Goal: Task Accomplishment & Management: Use online tool/utility

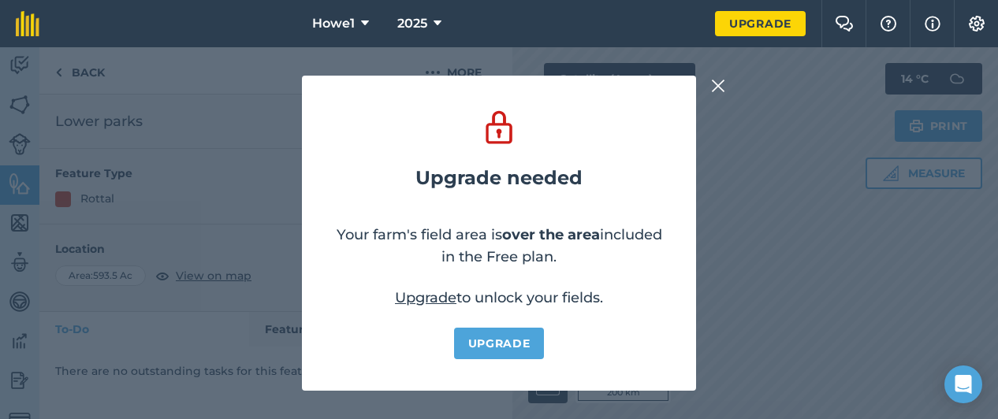
click at [720, 85] on img at bounding box center [718, 85] width 14 height 19
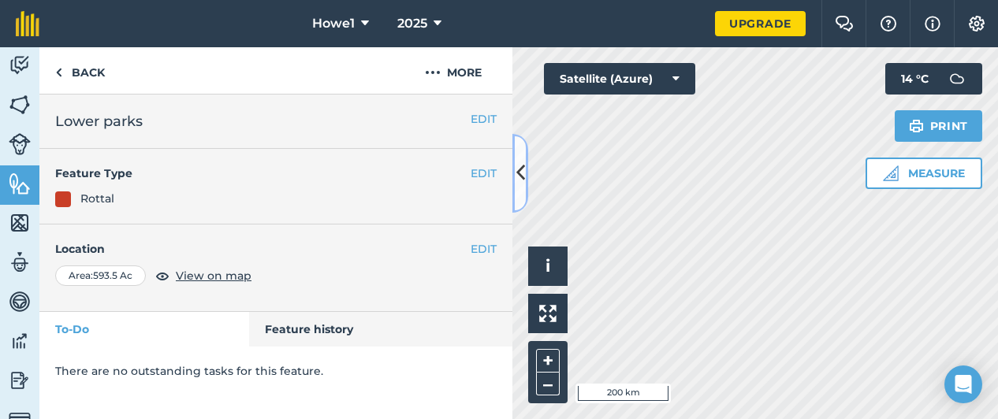
click at [521, 172] on icon at bounding box center [520, 173] width 9 height 28
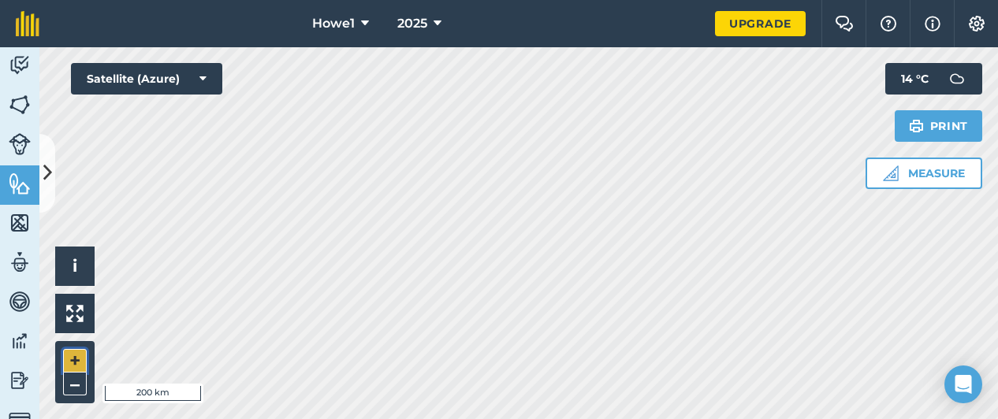
click at [78, 353] on button "+" at bounding box center [75, 361] width 24 height 24
click at [74, 359] on button "+" at bounding box center [75, 361] width 24 height 24
click at [77, 368] on button "+" at bounding box center [75, 361] width 24 height 24
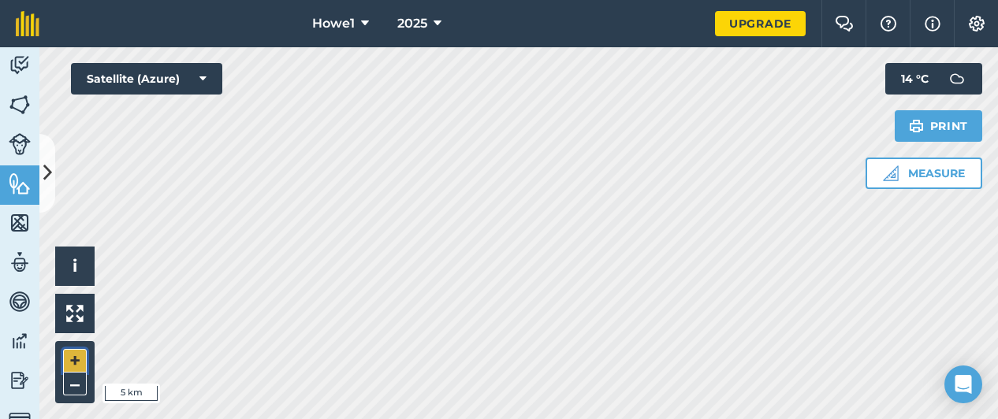
click at [77, 368] on button "+" at bounding box center [75, 361] width 24 height 24
click at [80, 359] on button "+" at bounding box center [75, 361] width 24 height 24
click at [76, 360] on button "+" at bounding box center [75, 361] width 24 height 24
click at [71, 365] on button "+" at bounding box center [75, 361] width 24 height 24
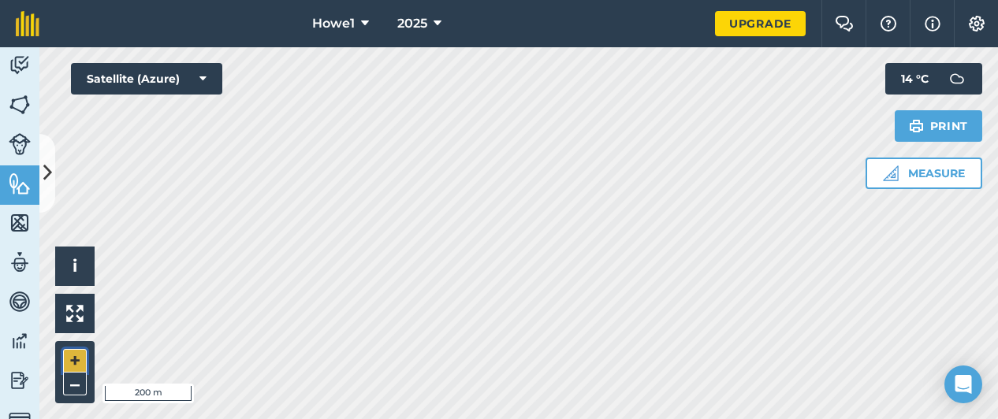
click at [77, 362] on button "+" at bounding box center [75, 361] width 24 height 24
click at [79, 360] on button "+" at bounding box center [75, 361] width 24 height 24
click at [76, 389] on button "–" at bounding box center [75, 384] width 24 height 23
click at [77, 362] on button "+" at bounding box center [75, 361] width 24 height 24
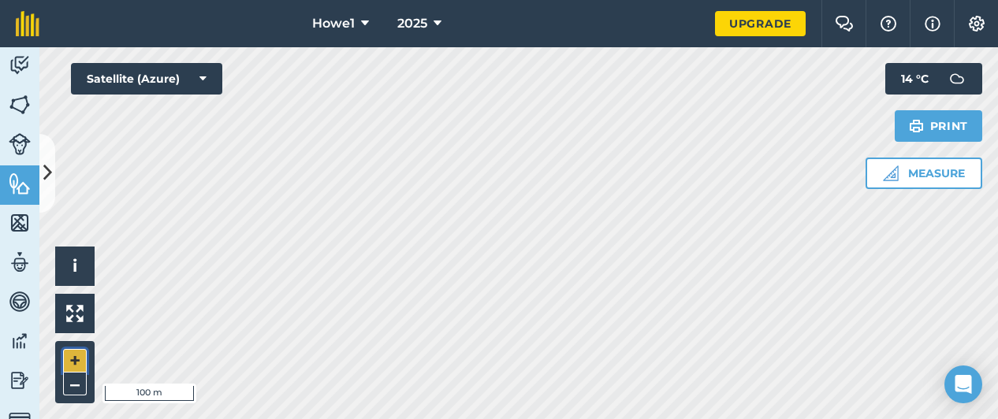
click at [77, 362] on button "+" at bounding box center [75, 361] width 24 height 24
click at [79, 387] on button "–" at bounding box center [75, 384] width 24 height 23
click at [47, 162] on icon at bounding box center [47, 173] width 9 height 28
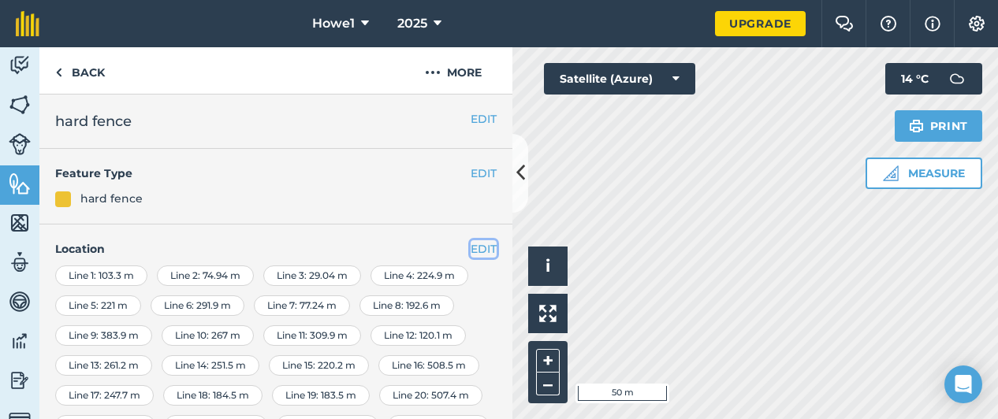
click at [471, 248] on button "EDIT" at bounding box center [484, 248] width 26 height 17
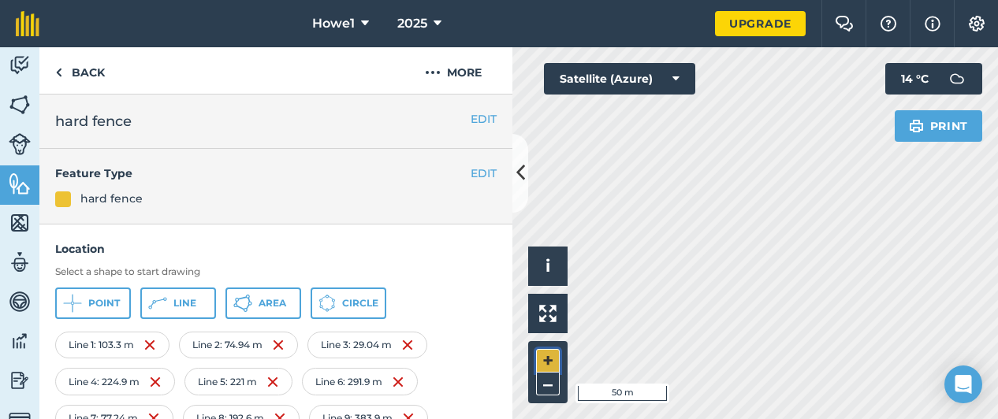
click at [550, 363] on button "+" at bounding box center [548, 361] width 24 height 24
click at [550, 387] on button "–" at bounding box center [548, 384] width 24 height 23
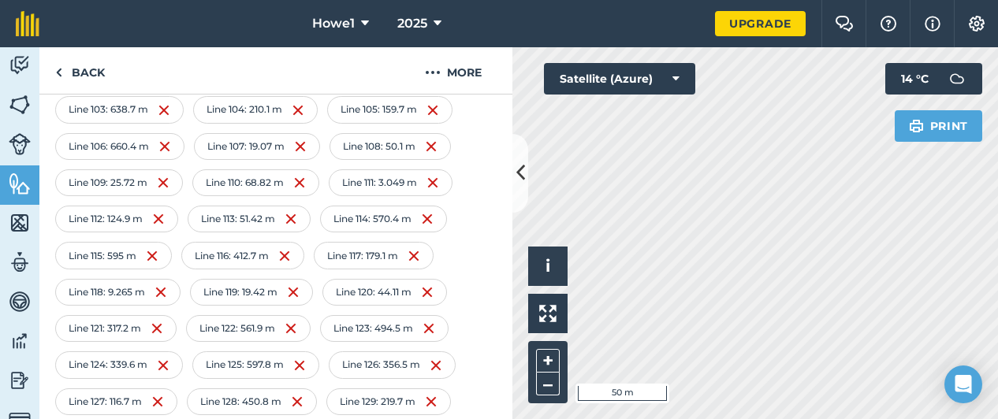
scroll to position [1873, 0]
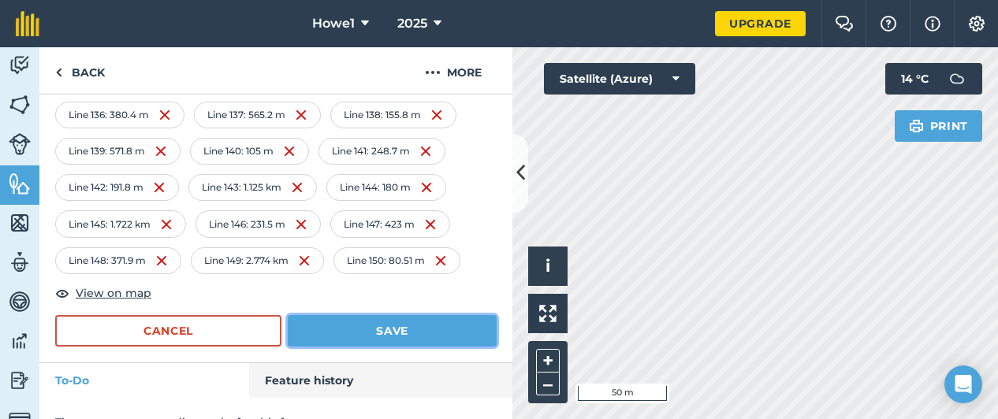
click at [348, 315] on button "Save" at bounding box center [392, 331] width 209 height 32
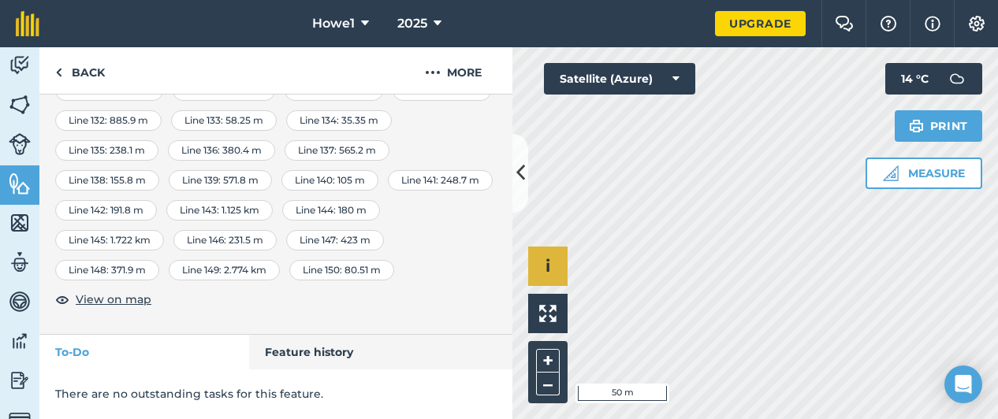
scroll to position [1328, 0]
click at [524, 174] on icon at bounding box center [520, 173] width 9 height 28
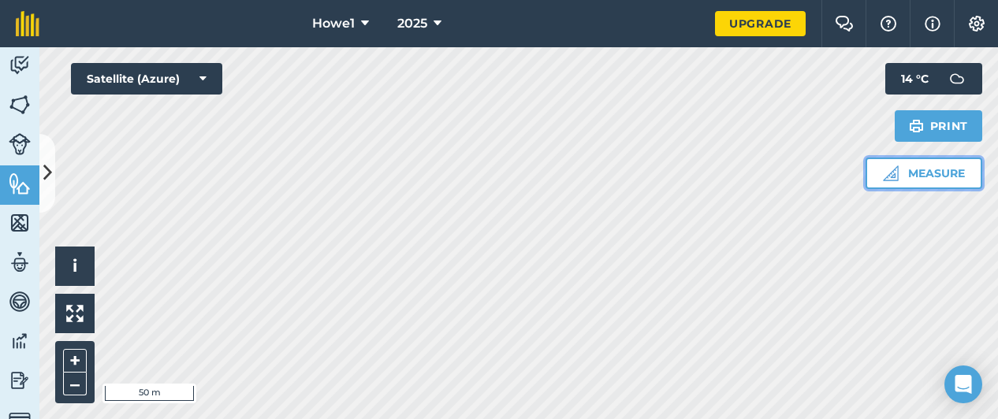
click at [914, 177] on button "Measure" at bounding box center [924, 174] width 117 height 32
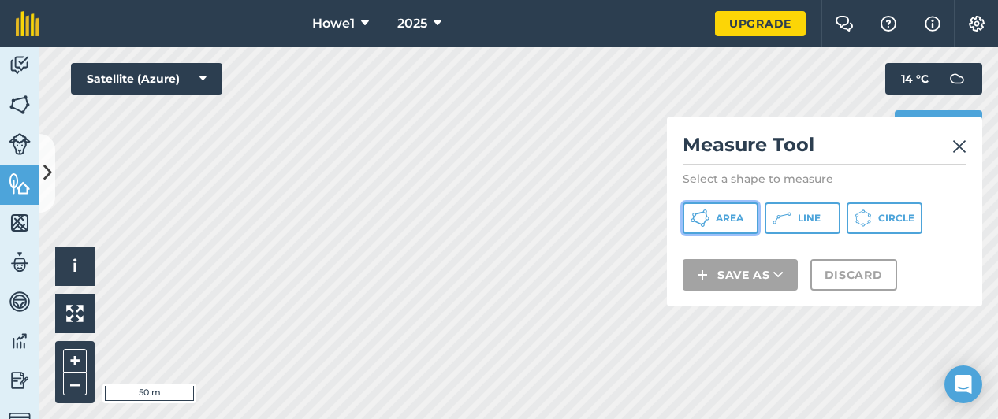
click at [734, 218] on span "Area" at bounding box center [730, 218] width 28 height 13
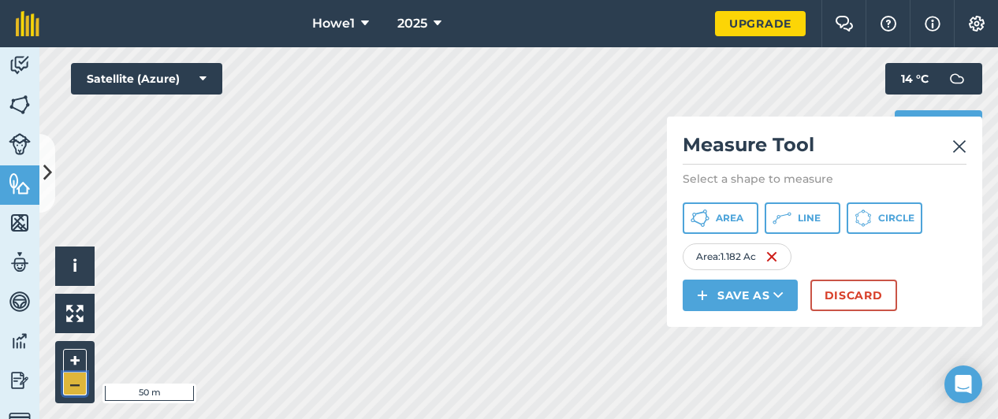
click at [77, 386] on button "–" at bounding box center [75, 384] width 24 height 23
click at [715, 223] on button "Area" at bounding box center [721, 219] width 76 height 32
click at [50, 182] on icon at bounding box center [47, 173] width 9 height 28
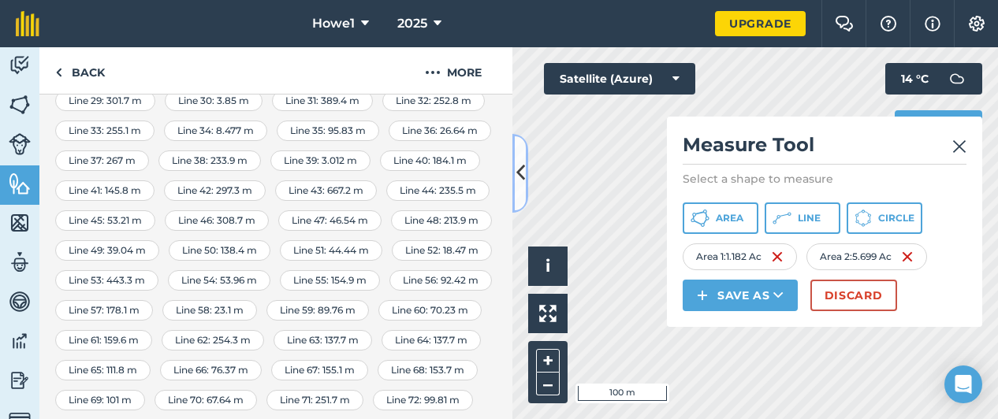
scroll to position [0, 0]
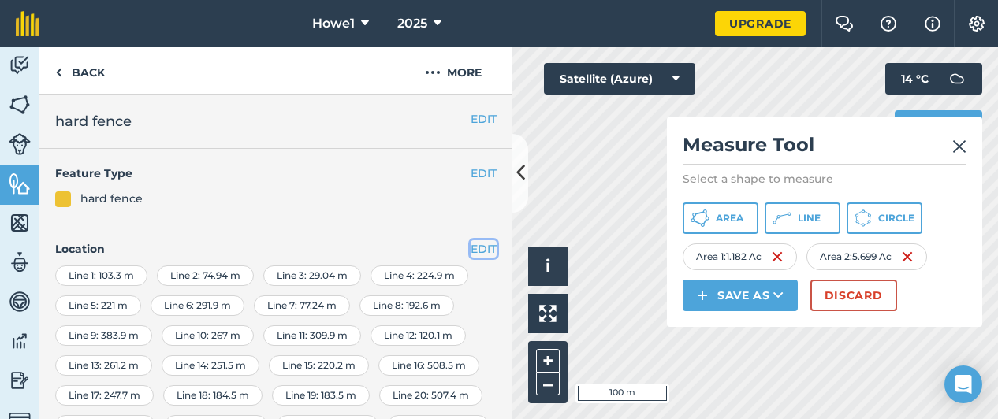
click at [472, 252] on button "EDIT" at bounding box center [484, 248] width 26 height 17
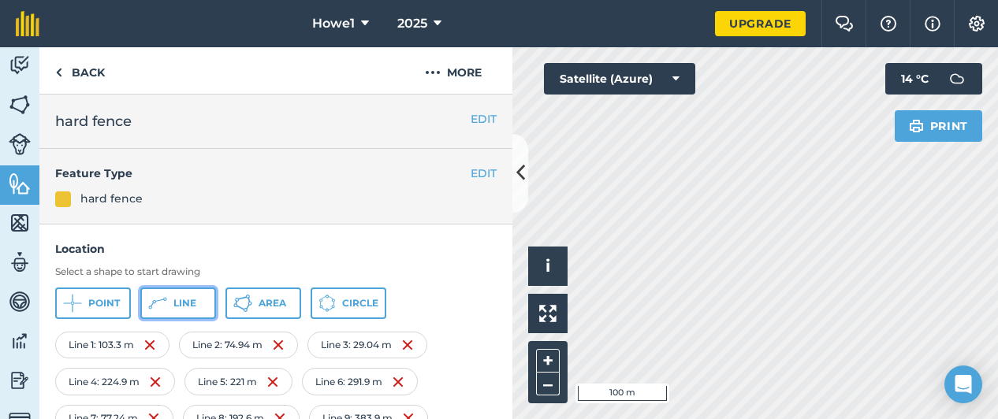
click at [200, 296] on button "Line" at bounding box center [178, 304] width 76 height 32
click at [550, 360] on button "+" at bounding box center [548, 361] width 24 height 24
click at [550, 382] on button "–" at bounding box center [548, 384] width 24 height 23
click at [549, 363] on button "+" at bounding box center [548, 361] width 24 height 24
click at [551, 362] on button "+" at bounding box center [548, 361] width 24 height 24
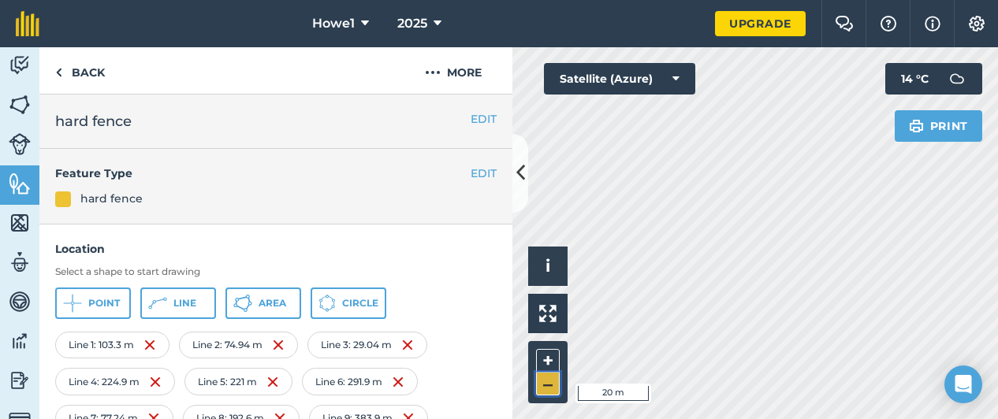
click at [542, 387] on button "–" at bounding box center [548, 384] width 24 height 23
click at [525, 171] on button at bounding box center [520, 173] width 16 height 79
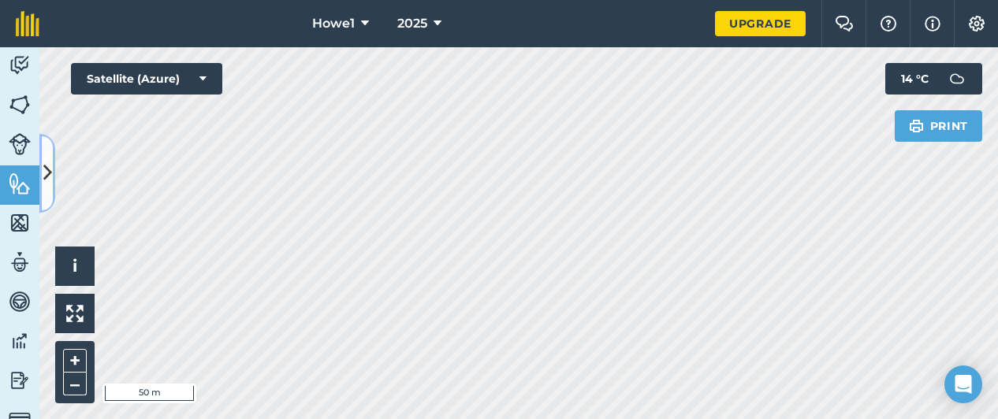
click at [51, 185] on icon at bounding box center [47, 173] width 9 height 28
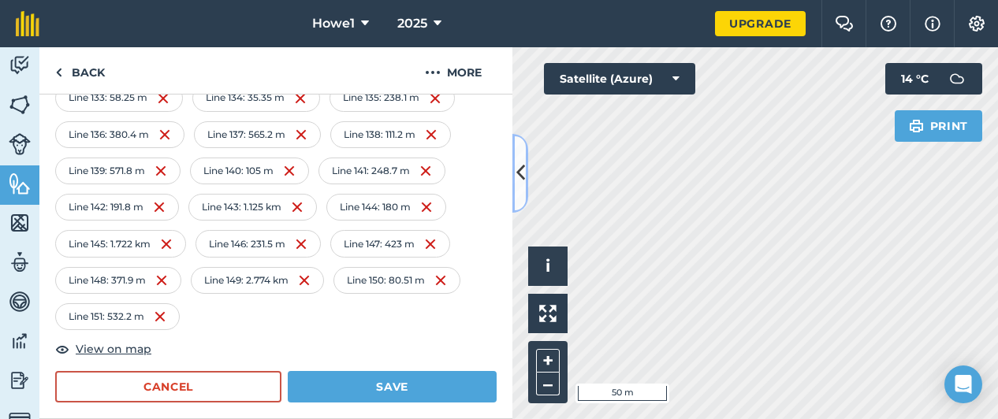
scroll to position [1858, 0]
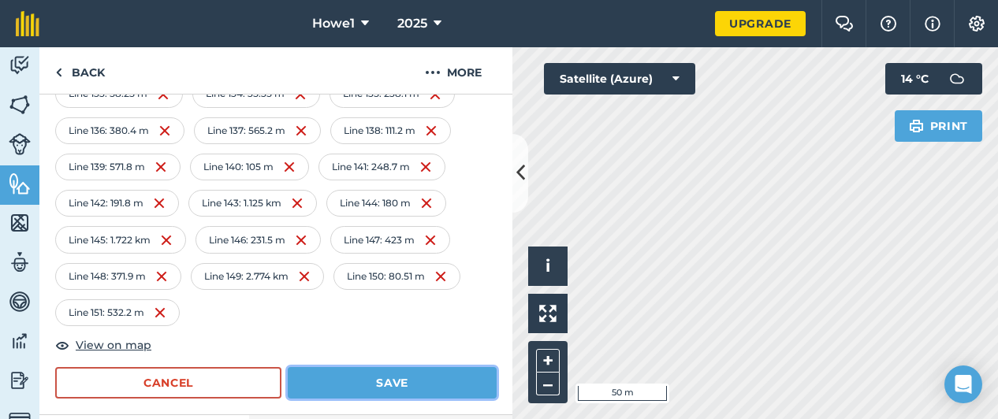
click at [393, 367] on button "Save" at bounding box center [392, 383] width 209 height 32
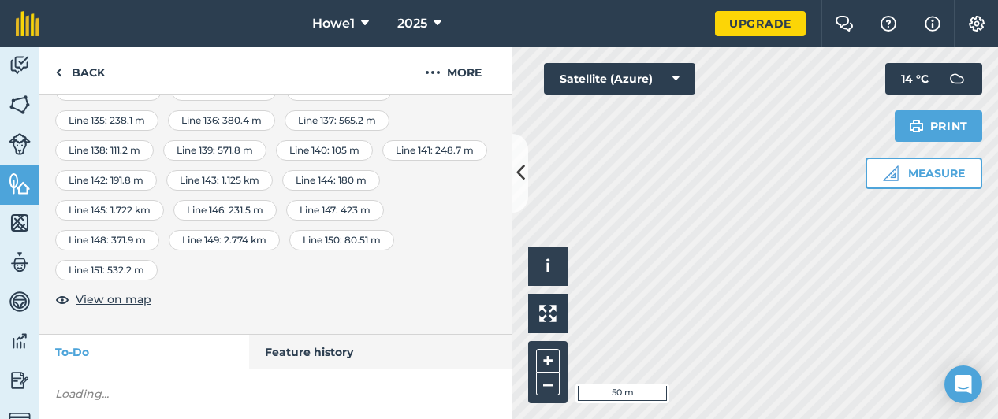
scroll to position [1358, 0]
click at [517, 181] on icon at bounding box center [520, 173] width 9 height 28
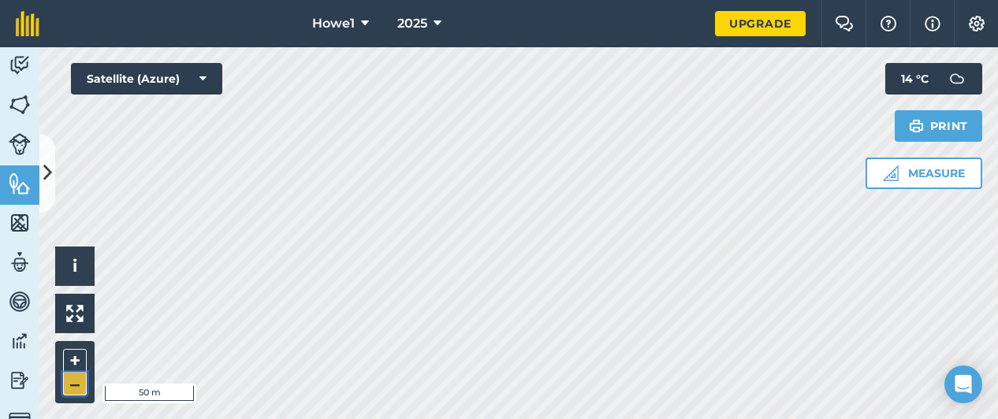
click at [73, 382] on button "–" at bounding box center [75, 384] width 24 height 23
click at [77, 358] on button "+" at bounding box center [75, 361] width 24 height 24
click at [82, 358] on button "+" at bounding box center [75, 361] width 24 height 24
click at [671, 35] on div "Howe1 2025 Upgrade Farm Chat Help Info Settings Map printing is not available o…" at bounding box center [499, 209] width 998 height 419
click at [701, 0] on html "Howe1 2025 Upgrade Farm Chat Help Info Settings Map printing is not available o…" at bounding box center [499, 209] width 998 height 419
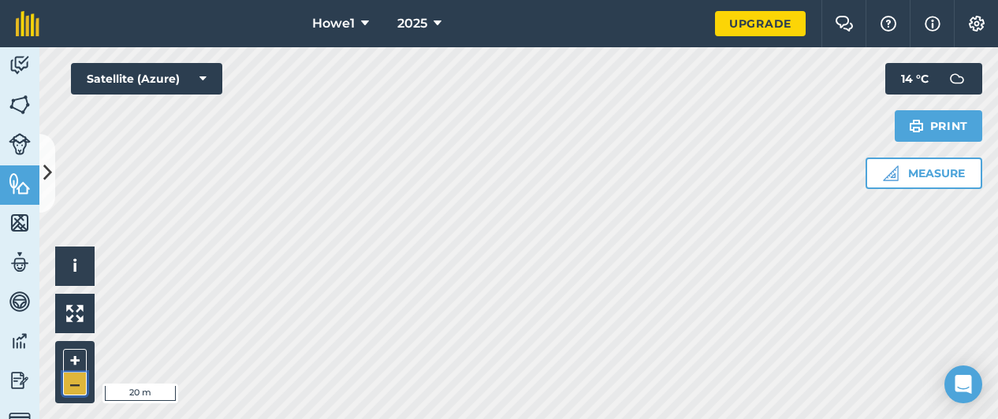
click at [79, 385] on button "–" at bounding box center [75, 384] width 24 height 23
click at [75, 388] on button "–" at bounding box center [75, 384] width 24 height 23
click at [83, 366] on button "+" at bounding box center [75, 361] width 24 height 24
click at [939, 174] on button "Measure" at bounding box center [924, 174] width 117 height 32
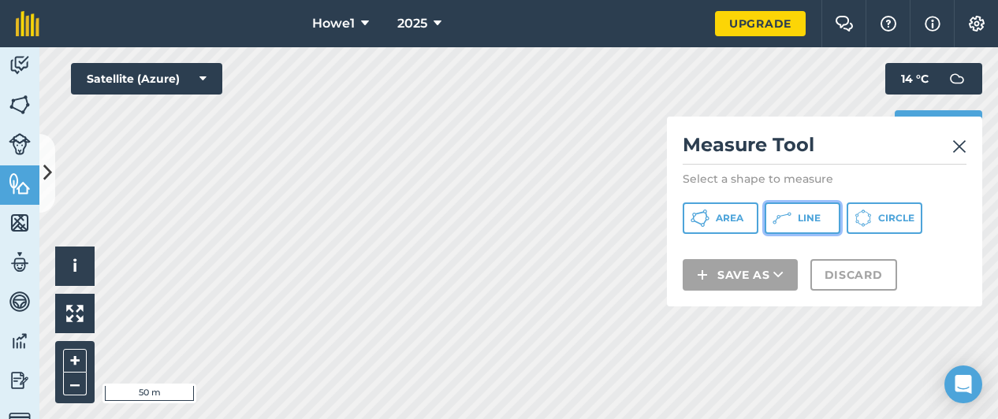
click at [802, 212] on span "Line" at bounding box center [809, 218] width 23 height 13
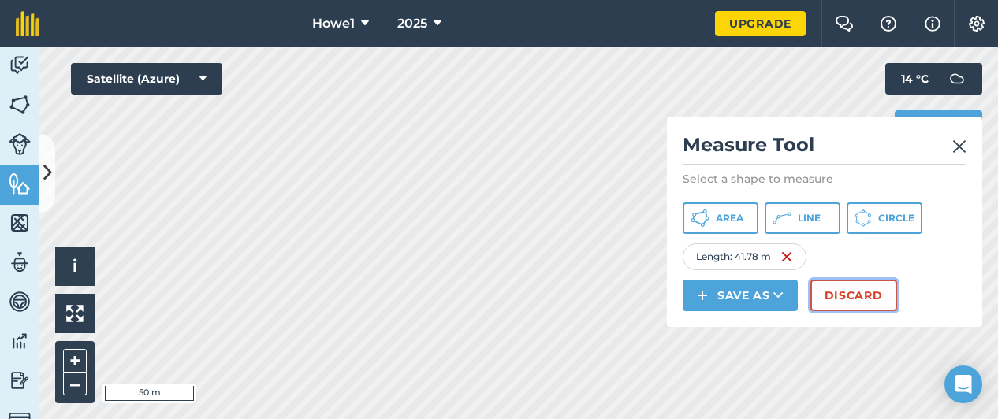
click at [853, 289] on button "Discard" at bounding box center [854, 296] width 87 height 32
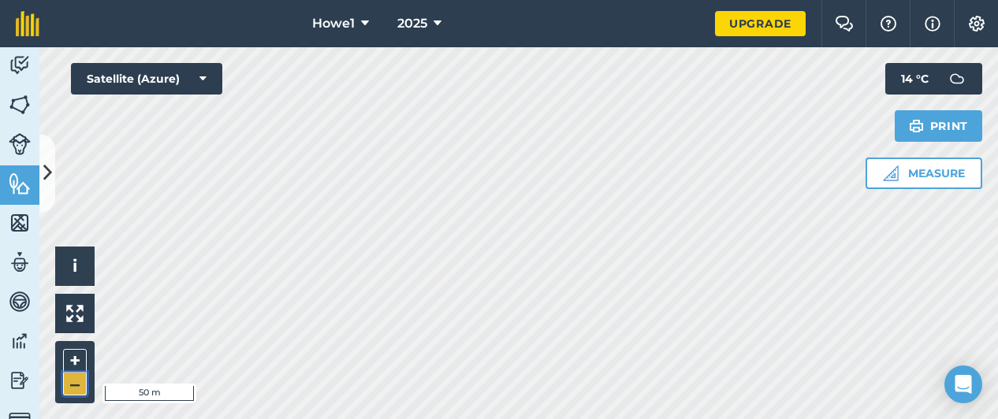
click at [82, 379] on button "–" at bounding box center [75, 384] width 24 height 23
click at [899, 181] on button "Measure" at bounding box center [924, 174] width 117 height 32
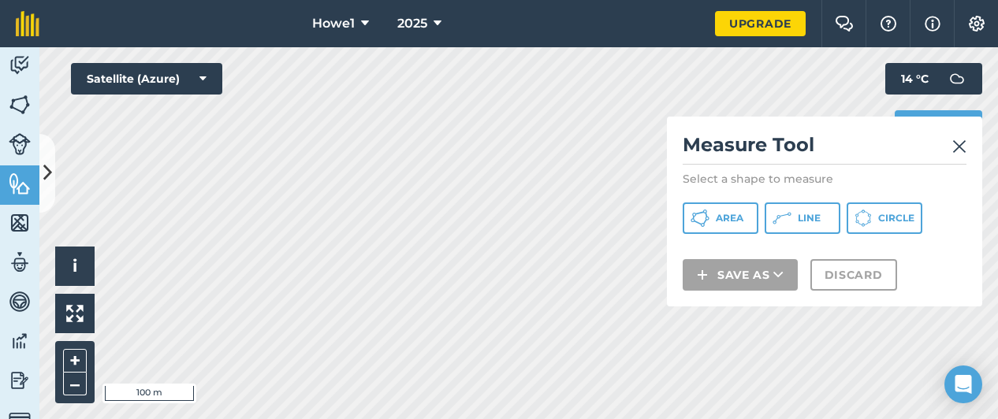
click at [960, 149] on img at bounding box center [959, 146] width 14 height 19
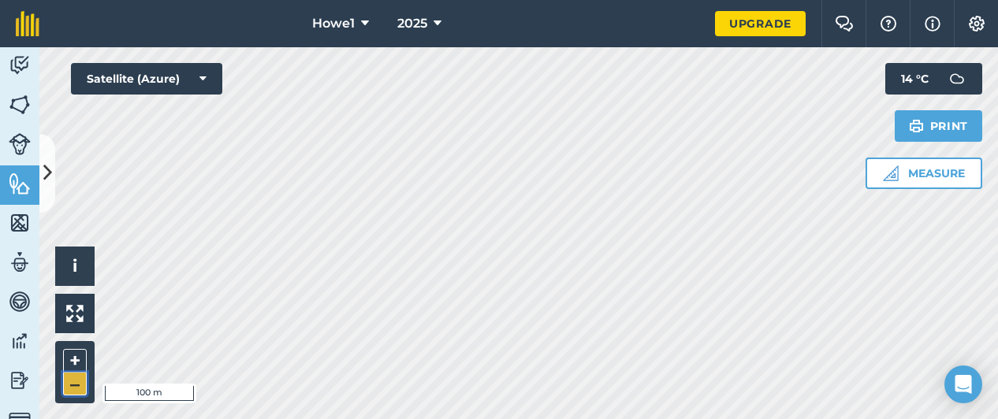
click at [72, 389] on button "–" at bounding box center [75, 384] width 24 height 23
click at [76, 359] on button "+" at bounding box center [75, 361] width 24 height 24
click at [80, 377] on button "–" at bounding box center [75, 384] width 24 height 23
click at [77, 360] on button "+" at bounding box center [75, 361] width 24 height 24
click at [80, 360] on button "+" at bounding box center [75, 361] width 24 height 24
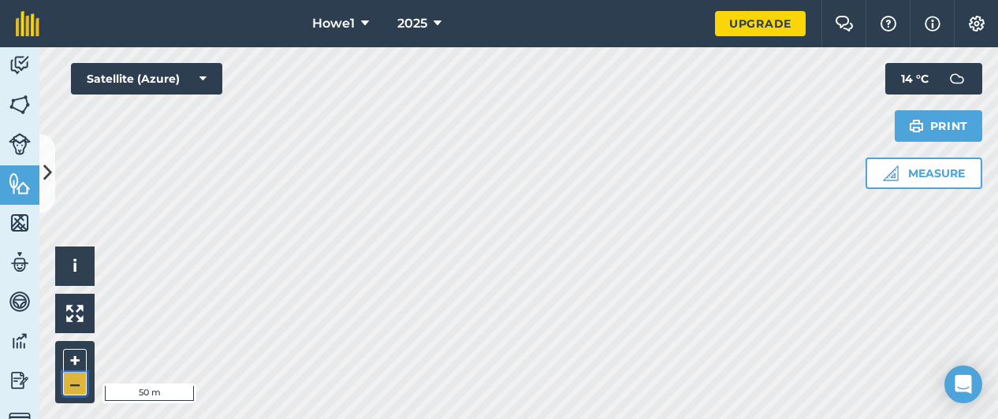
click at [80, 386] on button "–" at bounding box center [75, 384] width 24 height 23
click at [75, 386] on button "–" at bounding box center [75, 384] width 24 height 23
click at [73, 356] on button "+" at bounding box center [75, 361] width 24 height 24
click at [904, 170] on button "Measure" at bounding box center [924, 174] width 117 height 32
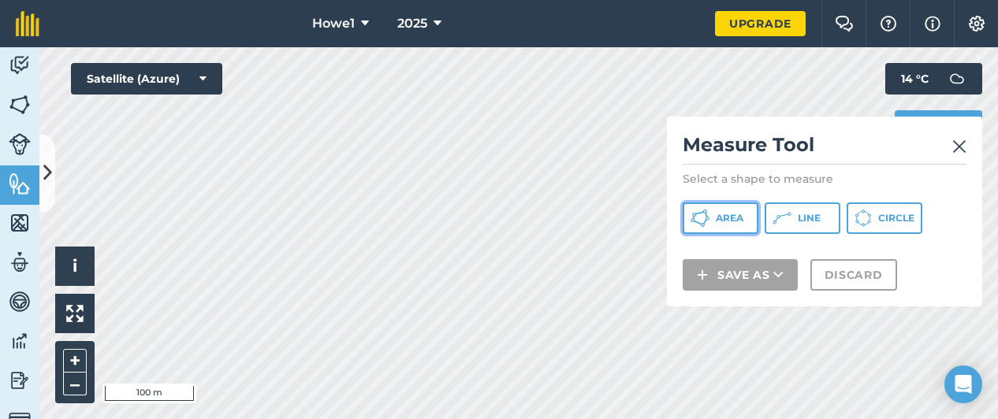
click at [747, 216] on button "Area" at bounding box center [721, 219] width 76 height 32
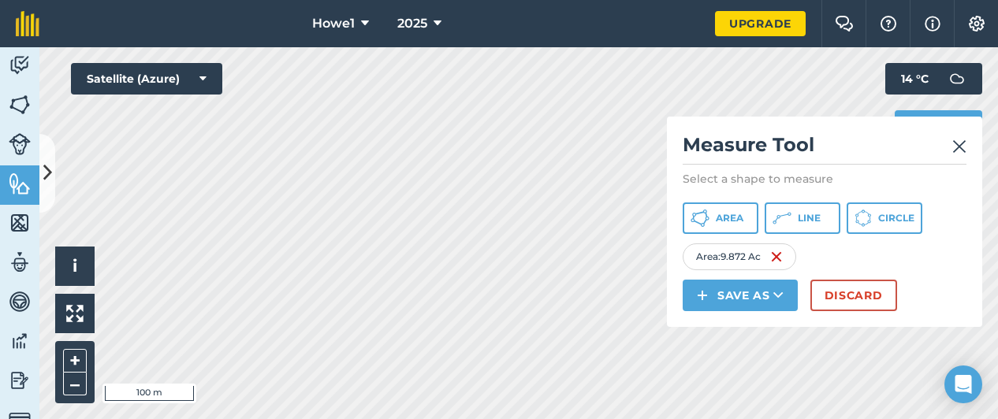
click at [957, 150] on img at bounding box center [959, 146] width 14 height 19
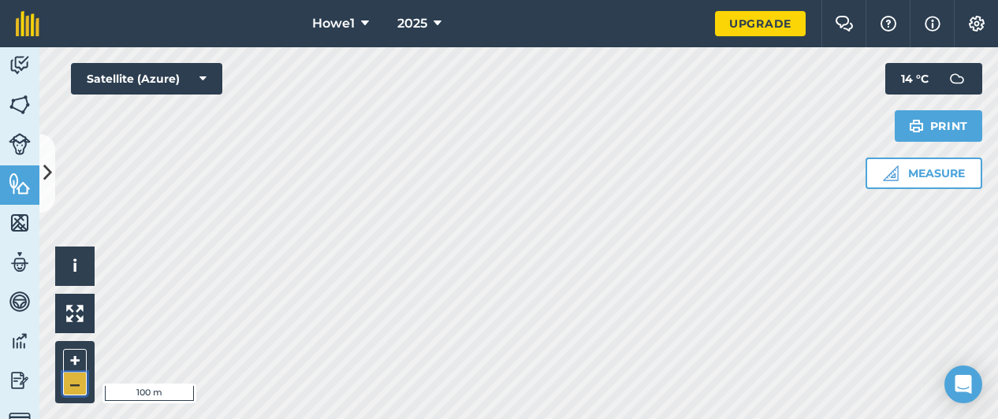
click at [76, 385] on button "–" at bounding box center [75, 384] width 24 height 23
click at [73, 362] on button "+" at bounding box center [75, 361] width 24 height 24
click at [80, 359] on button "+" at bounding box center [75, 361] width 24 height 24
click at [937, 167] on button "Measure" at bounding box center [924, 174] width 117 height 32
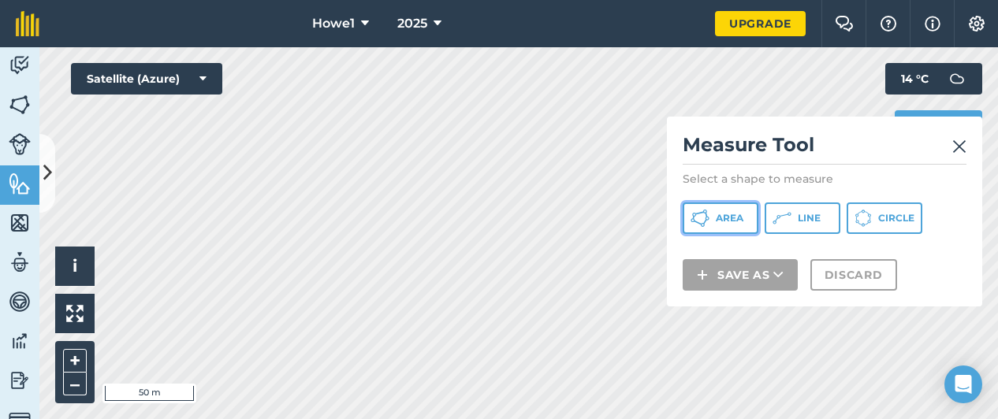
click at [736, 220] on span "Area" at bounding box center [730, 218] width 28 height 13
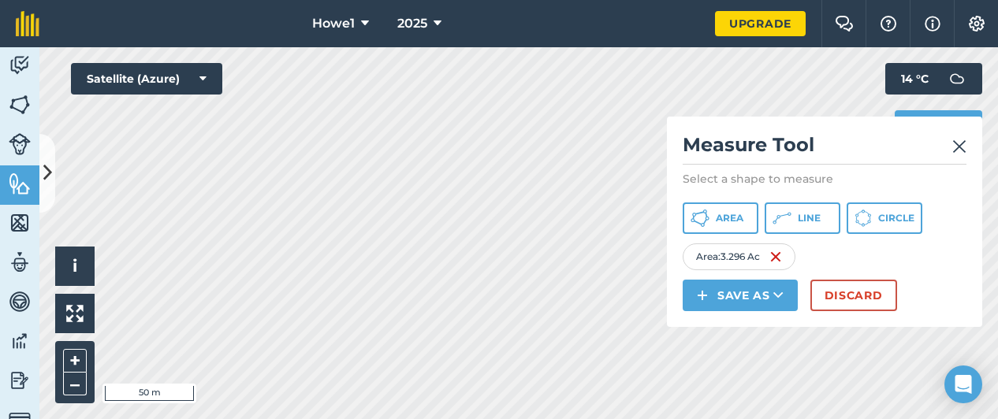
click at [962, 152] on img at bounding box center [959, 146] width 14 height 19
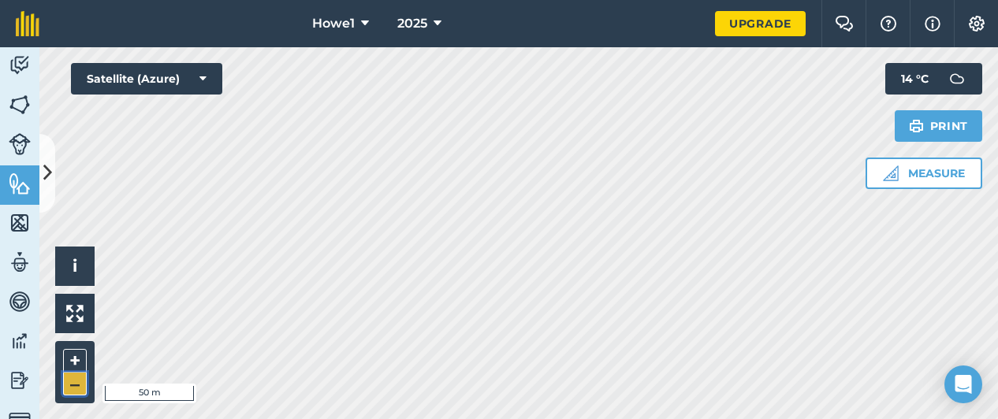
click at [79, 383] on button "–" at bounding box center [75, 384] width 24 height 23
click at [80, 358] on button "+" at bounding box center [75, 361] width 24 height 24
click at [76, 386] on button "–" at bounding box center [75, 384] width 24 height 23
click at [79, 382] on button "–" at bounding box center [75, 384] width 24 height 23
